Goal: Book appointment/travel/reservation

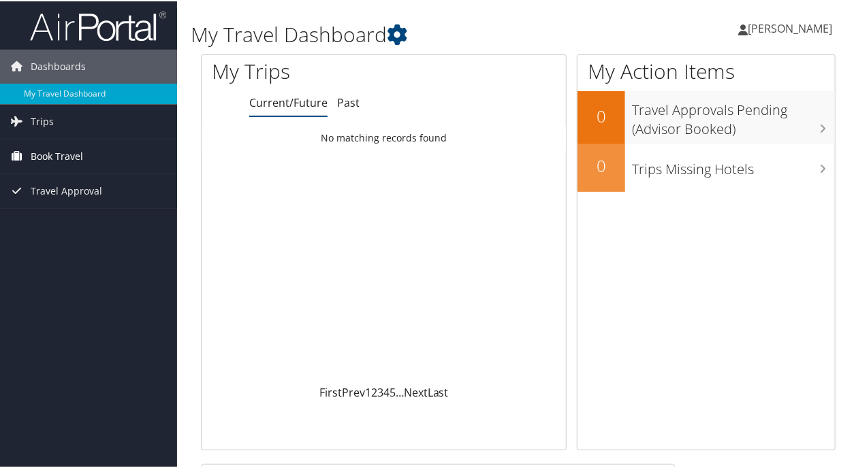
click at [46, 158] on span "Book Travel" at bounding box center [57, 155] width 52 height 34
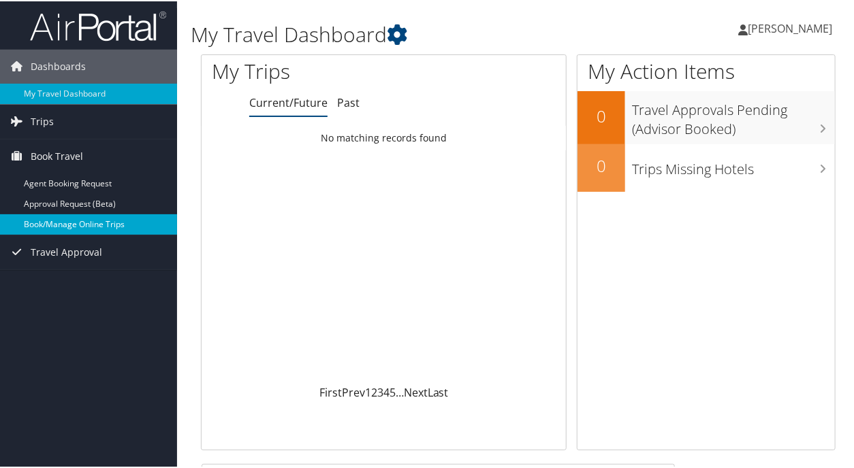
click at [69, 220] on link "Book/Manage Online Trips" at bounding box center [88, 223] width 177 height 20
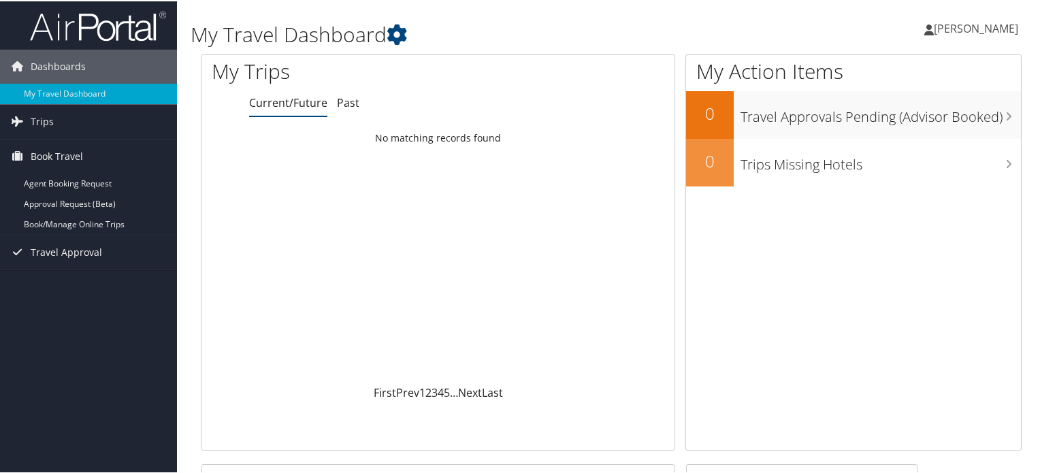
click at [450, 250] on div "Loading... No matching records found" at bounding box center [438, 254] width 473 height 259
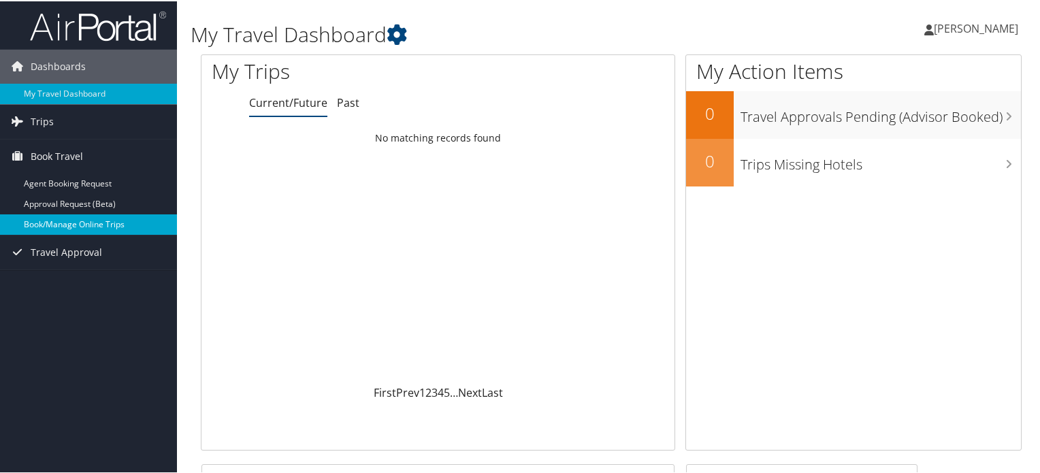
click at [87, 223] on link "Book/Manage Online Trips" at bounding box center [88, 223] width 177 height 20
